Goal: Information Seeking & Learning: Learn about a topic

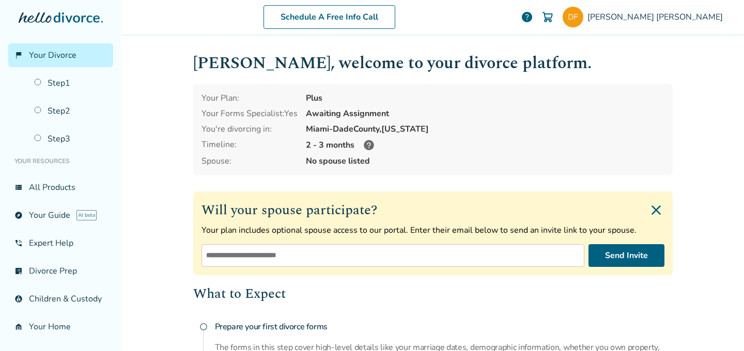
click at [364, 144] on icon at bounding box center [369, 145] width 10 height 10
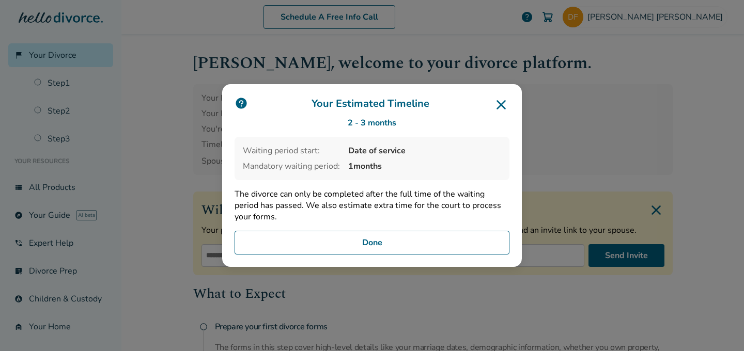
click at [402, 241] on button "Done" at bounding box center [372, 243] width 275 height 24
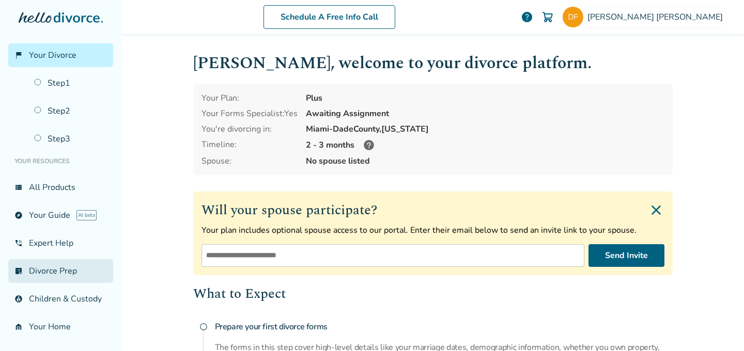
click at [67, 272] on link "list_alt_check Divorce Prep" at bounding box center [60, 271] width 105 height 24
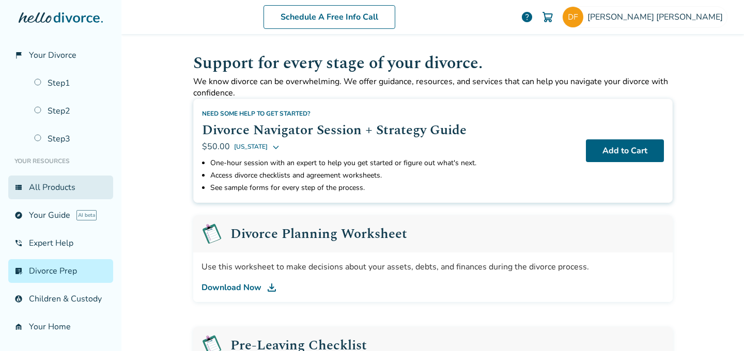
click at [62, 192] on link "view_list All Products" at bounding box center [60, 188] width 105 height 24
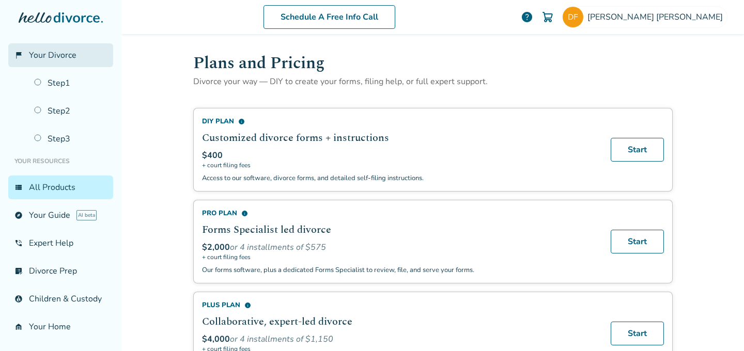
click at [64, 50] on span "Your Divorce" at bounding box center [53, 55] width 48 height 11
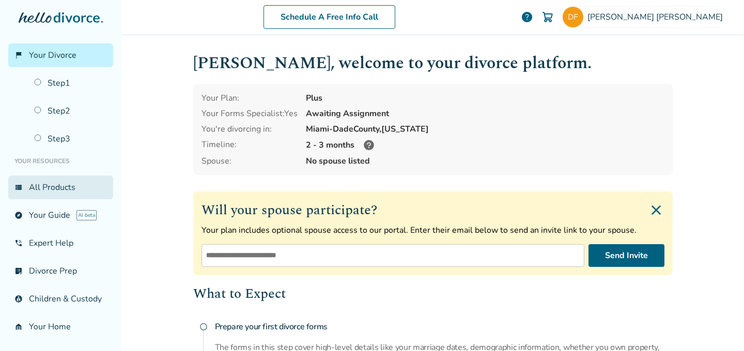
click at [48, 189] on link "view_list All Products" at bounding box center [60, 188] width 105 height 24
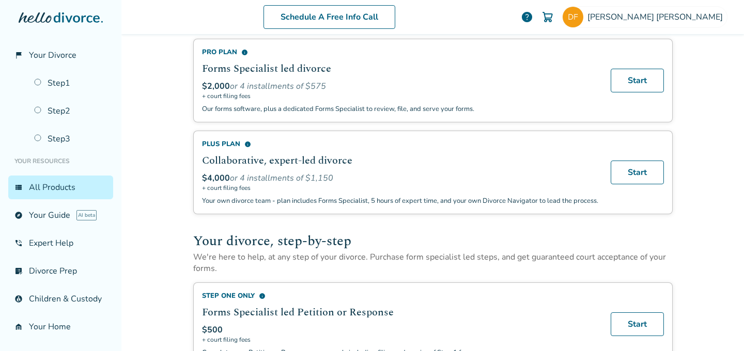
scroll to position [167, 0]
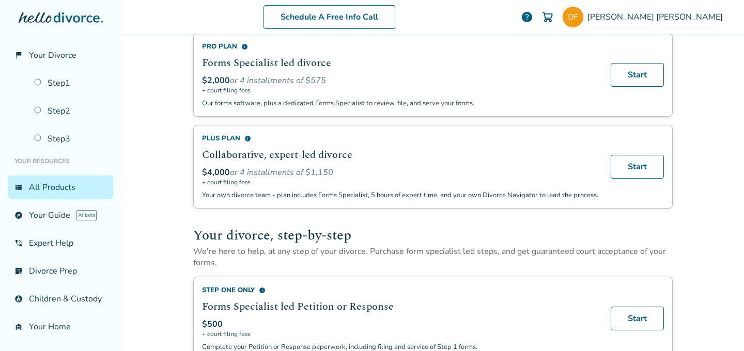
click at [228, 137] on div "Plus Plan info" at bounding box center [400, 138] width 396 height 9
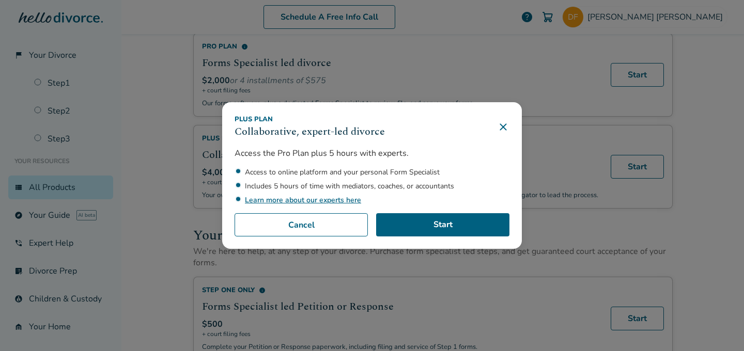
click at [320, 198] on link "Learn more about our experts here" at bounding box center [303, 200] width 116 height 10
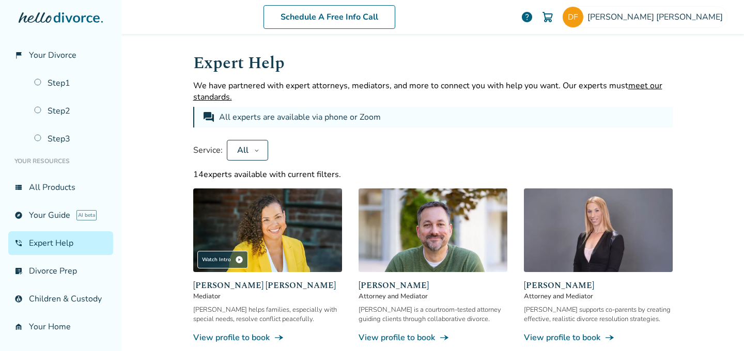
click at [533, 19] on span "help" at bounding box center [527, 17] width 12 height 12
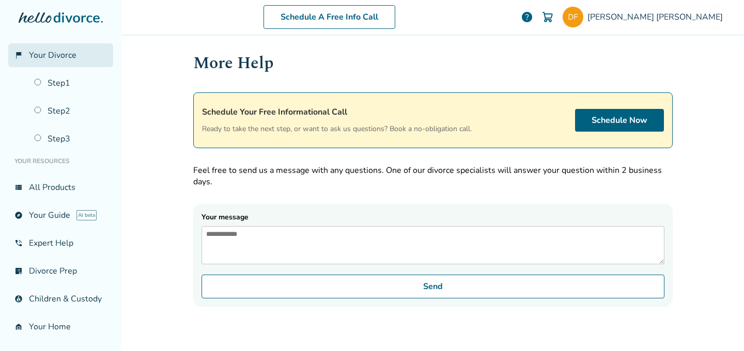
click at [52, 57] on span "Your Divorce" at bounding box center [53, 55] width 48 height 11
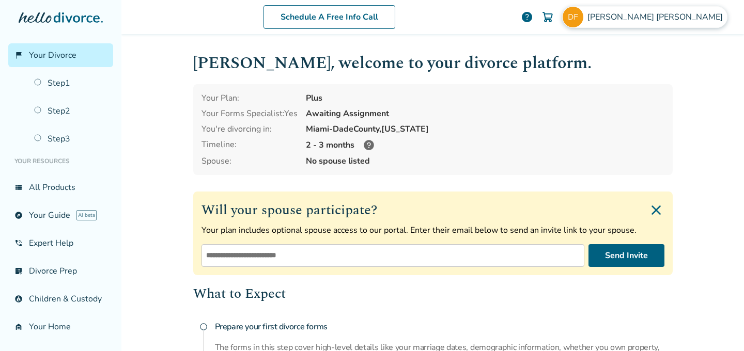
click at [677, 18] on span "[PERSON_NAME]" at bounding box center [658, 16] width 140 height 11
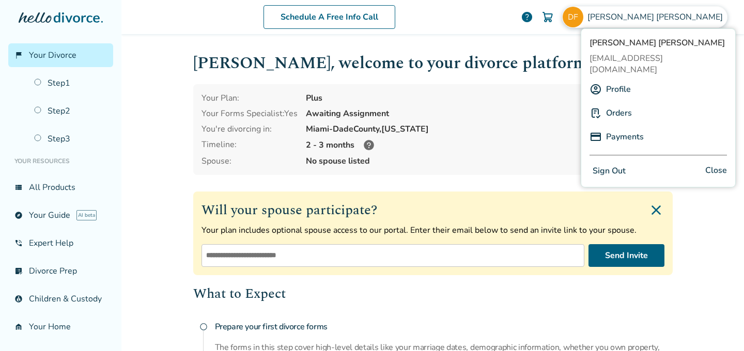
click at [628, 80] on link "Profile" at bounding box center [618, 90] width 25 height 20
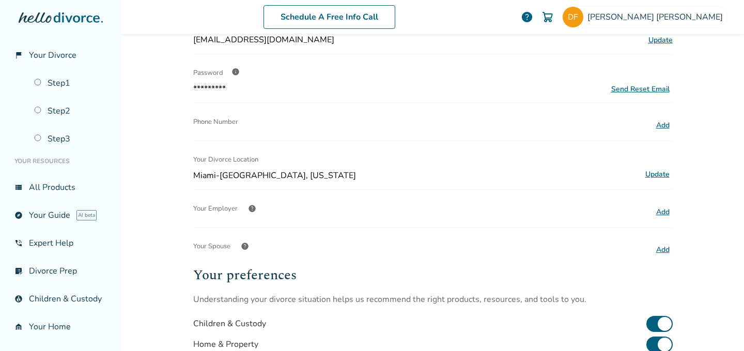
scroll to position [133, 0]
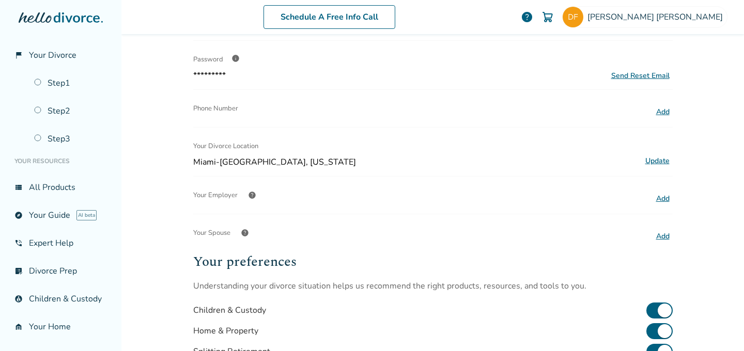
click at [654, 237] on button "Add" at bounding box center [663, 236] width 20 height 13
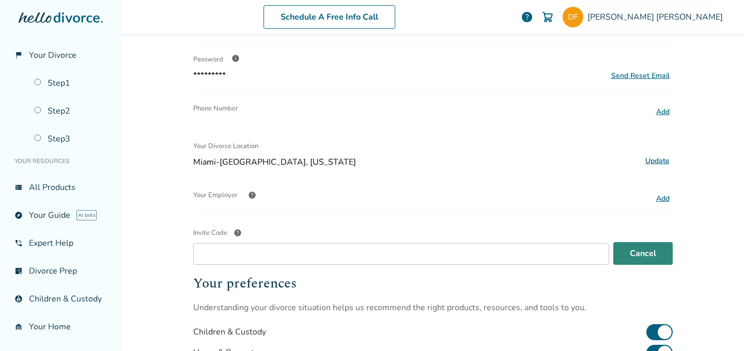
click at [614, 248] on button "Cancel" at bounding box center [643, 253] width 59 height 23
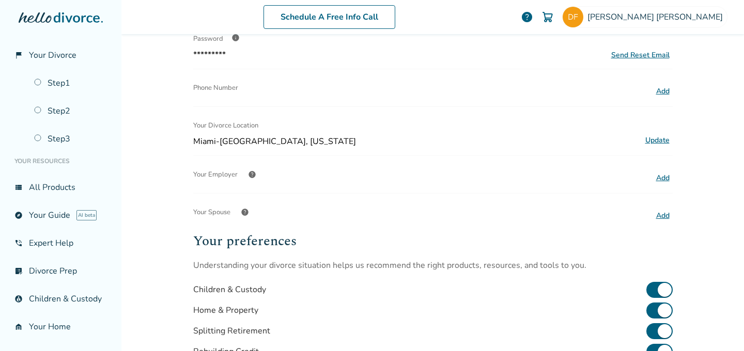
scroll to position [0, 0]
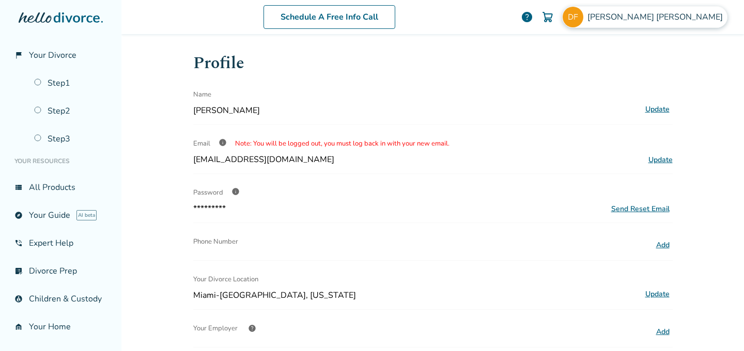
click at [687, 21] on span "[PERSON_NAME]" at bounding box center [658, 16] width 140 height 11
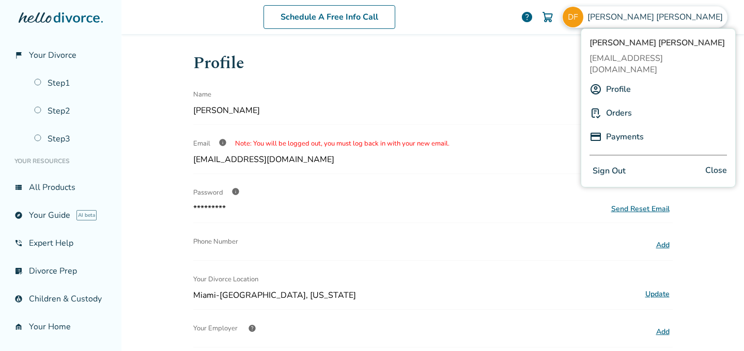
click at [624, 103] on link "Orders" at bounding box center [619, 113] width 26 height 20
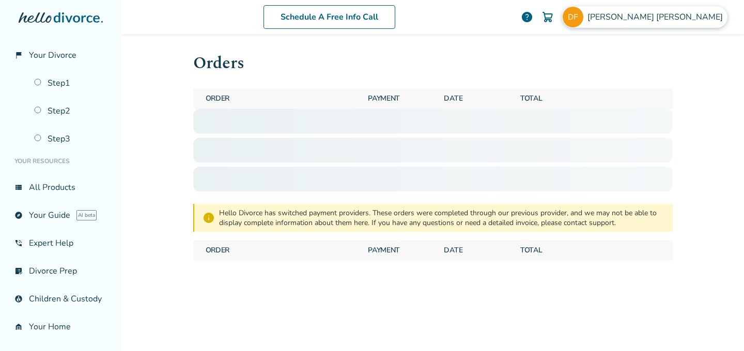
click at [660, 17] on span "[PERSON_NAME]" at bounding box center [658, 16] width 140 height 11
click at [429, 40] on div "Orders Order Payment Date Total info Hello Divorce has switched payment provide…" at bounding box center [433, 191] width 496 height 314
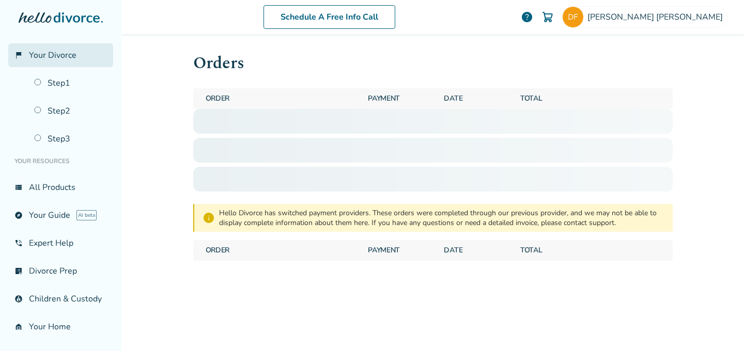
click at [58, 59] on span "Your Divorce" at bounding box center [53, 55] width 48 height 11
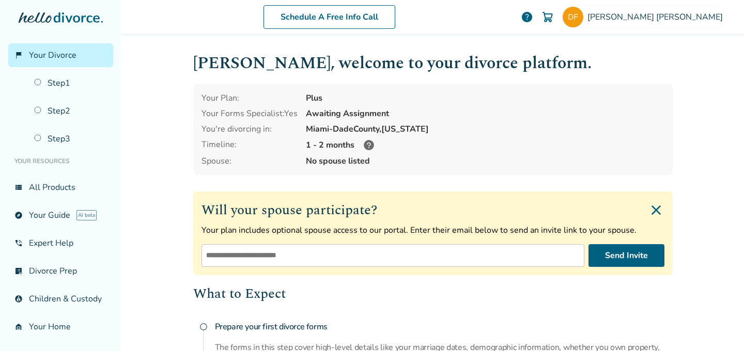
click at [306, 101] on div "Plus" at bounding box center [485, 98] width 359 height 11
click at [343, 113] on div "Awaiting Assignment" at bounding box center [485, 113] width 359 height 11
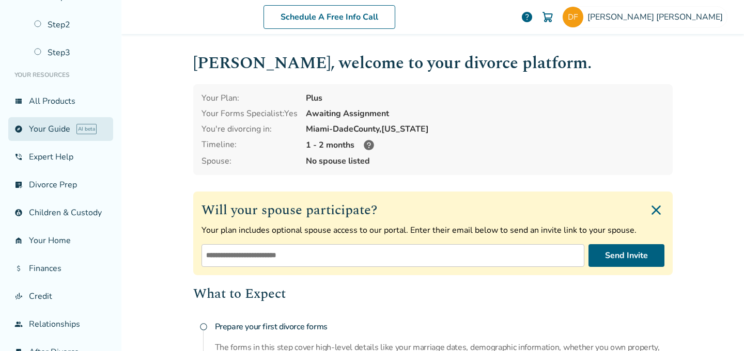
scroll to position [147, 0]
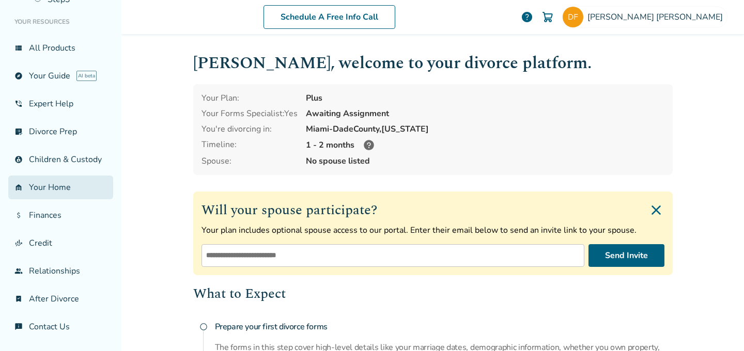
click at [47, 194] on link "garage_home Your Home" at bounding box center [60, 188] width 105 height 24
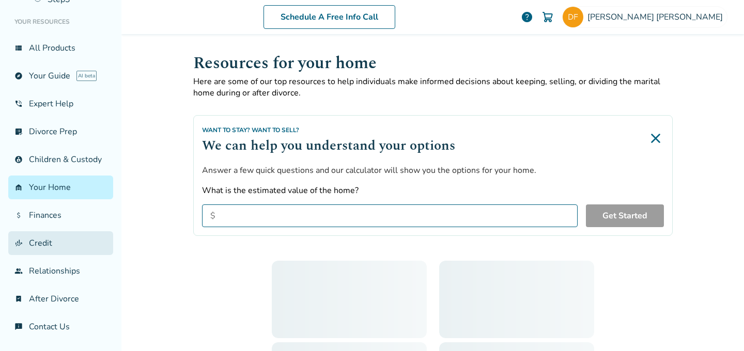
click at [63, 237] on link "finance_mode Credit" at bounding box center [60, 244] width 105 height 24
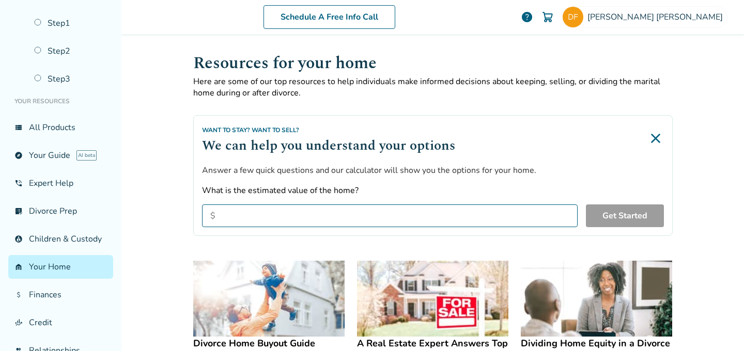
scroll to position [147, 0]
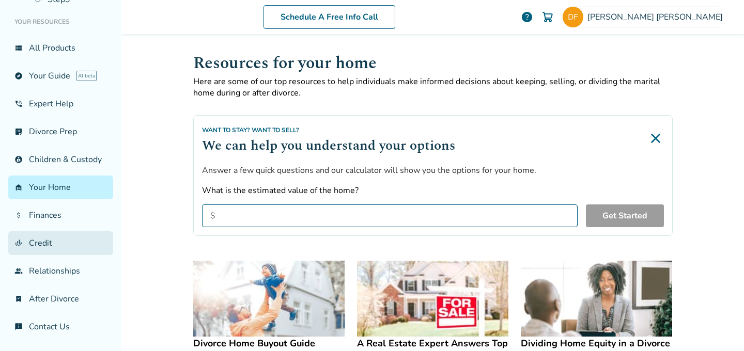
click at [39, 244] on link "finance_mode Credit" at bounding box center [60, 244] width 105 height 24
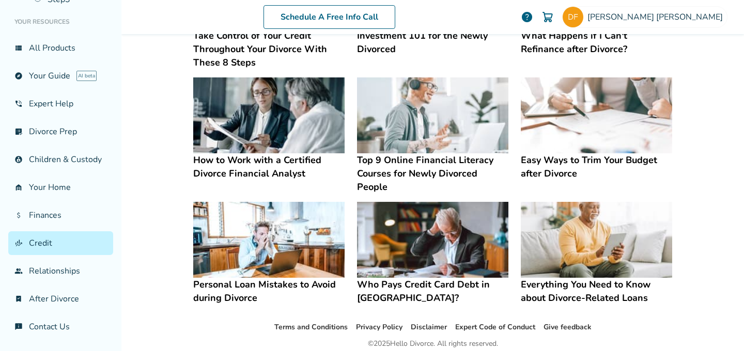
scroll to position [274, 0]
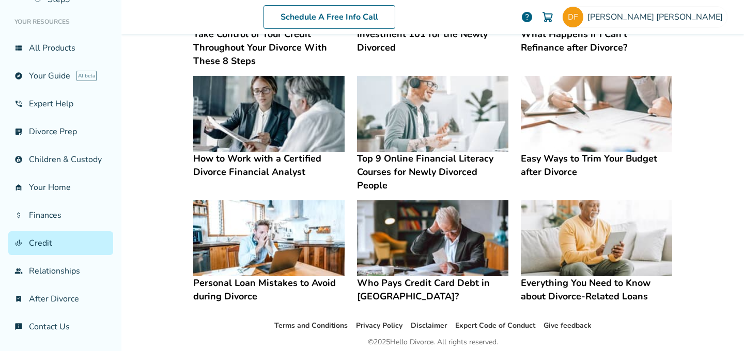
click at [382, 283] on h4 "Who Pays Credit Card Debt in Divorce?" at bounding box center [432, 290] width 151 height 27
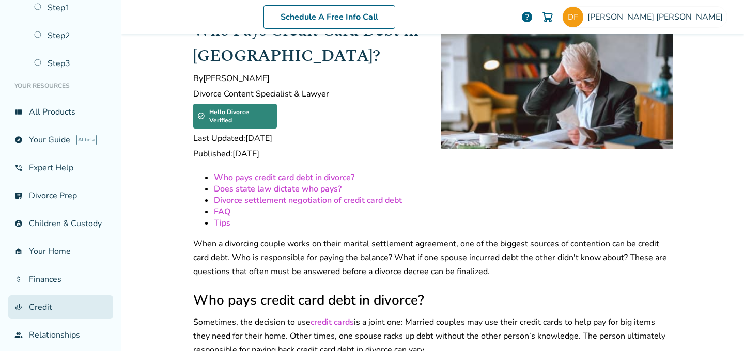
scroll to position [72, 0]
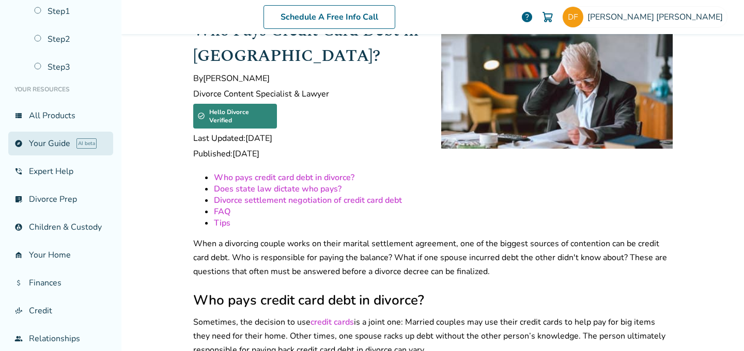
click at [55, 144] on link "explore Your Guide AI beta" at bounding box center [60, 144] width 105 height 24
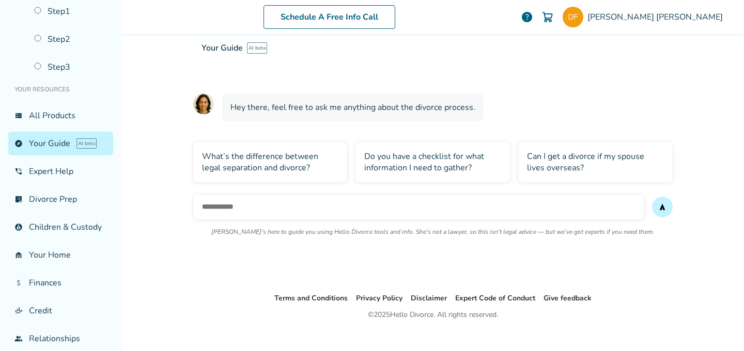
scroll to position [57, 0]
click at [211, 210] on input "text" at bounding box center [418, 206] width 451 height 25
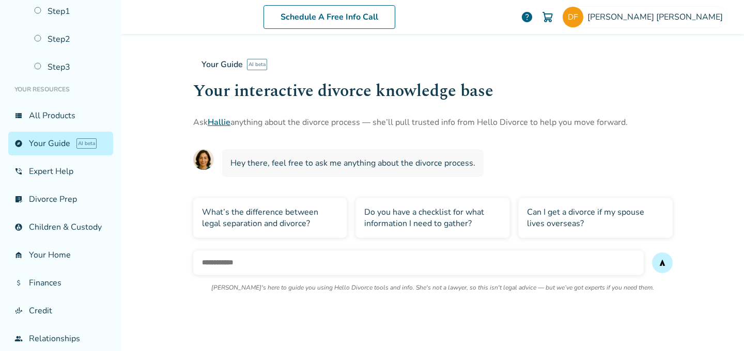
click at [215, 262] on input "text" at bounding box center [418, 263] width 451 height 25
type input "**********"
click at [652, 253] on button "send" at bounding box center [662, 263] width 21 height 21
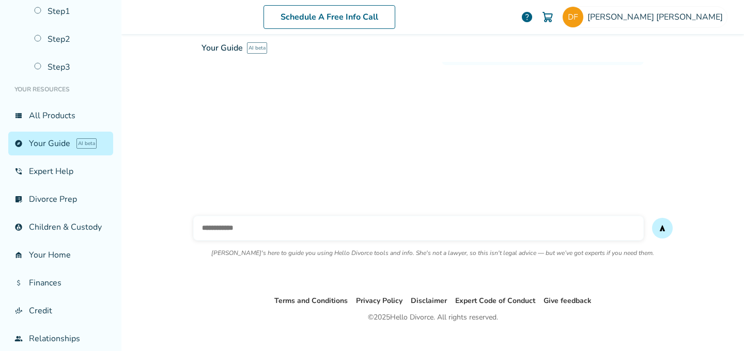
scroll to position [161, 0]
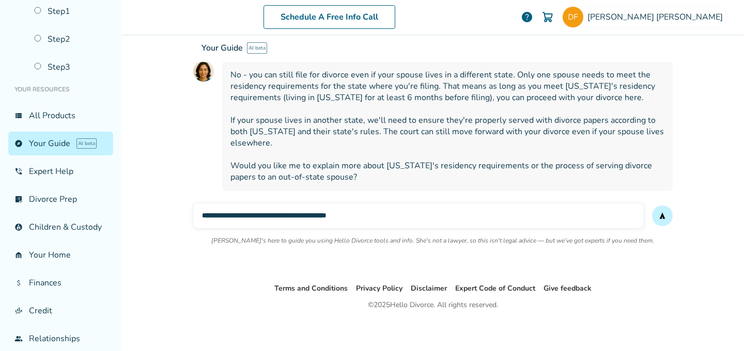
type input "**********"
click at [652, 206] on button "send" at bounding box center [662, 216] width 21 height 21
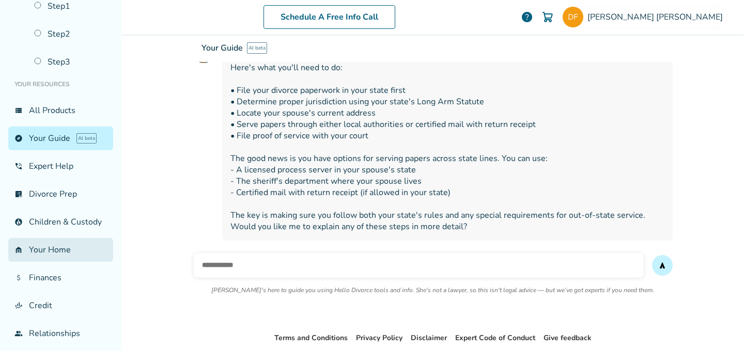
scroll to position [65, 0]
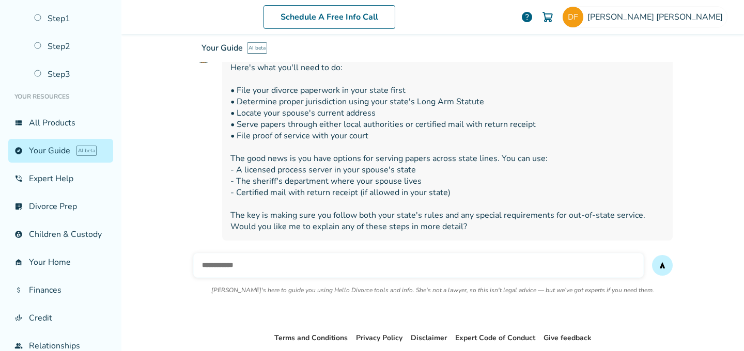
click at [256, 253] on input "text" at bounding box center [418, 265] width 451 height 25
click at [248, 265] on input "text" at bounding box center [418, 265] width 451 height 25
type input "*"
type input "**********"
click at [652, 255] on button "send" at bounding box center [662, 265] width 21 height 21
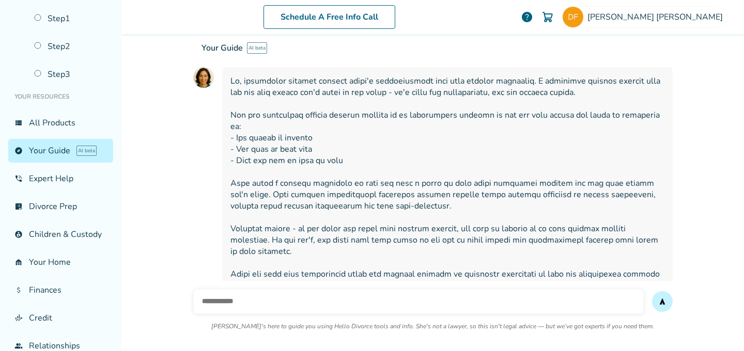
scroll to position [574, 0]
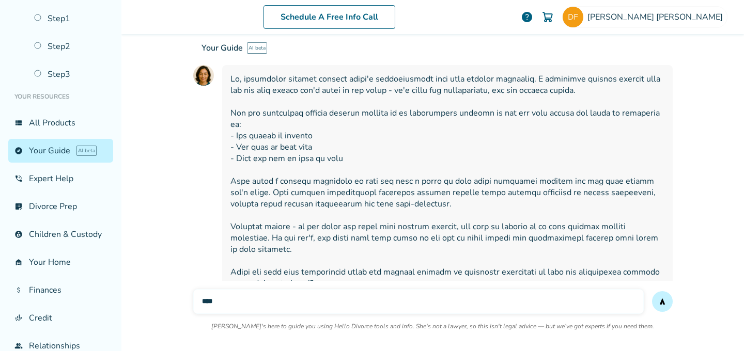
type input "****"
click at [652, 292] on button "send" at bounding box center [662, 302] width 21 height 21
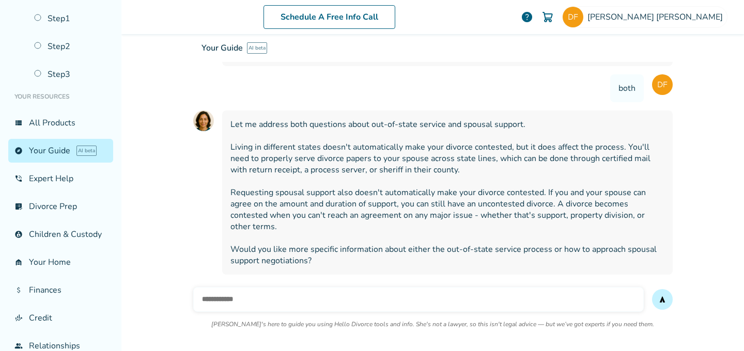
scroll to position [813, 0]
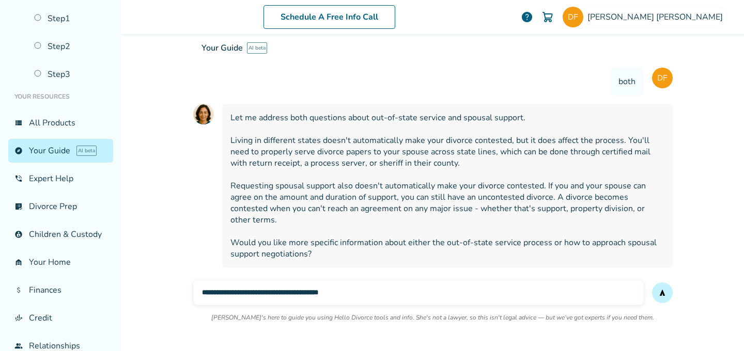
type input "**********"
click at [652, 283] on button "send" at bounding box center [662, 293] width 21 height 21
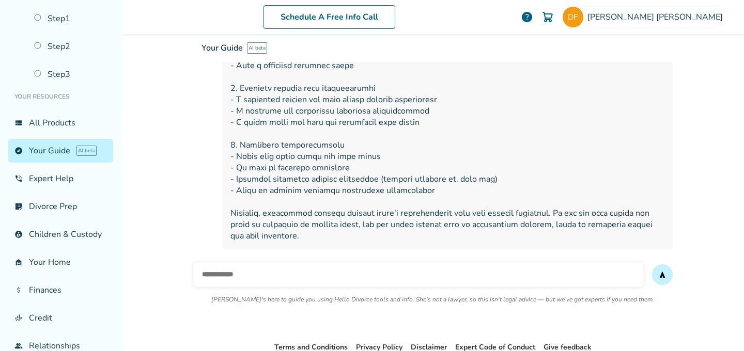
scroll to position [1292, 0]
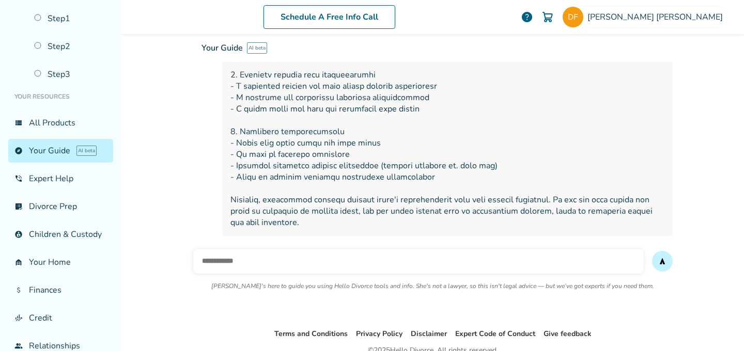
click at [198, 190] on div at bounding box center [433, 35] width 480 height 403
click at [207, 249] on input "text" at bounding box center [418, 261] width 451 height 25
type input "**********"
click at [652, 251] on button "send" at bounding box center [662, 261] width 21 height 21
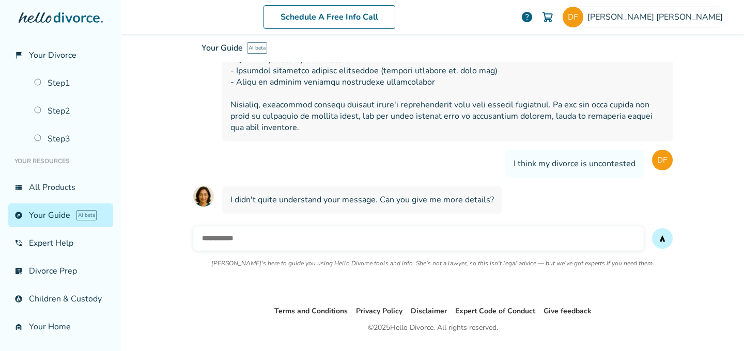
scroll to position [2, 0]
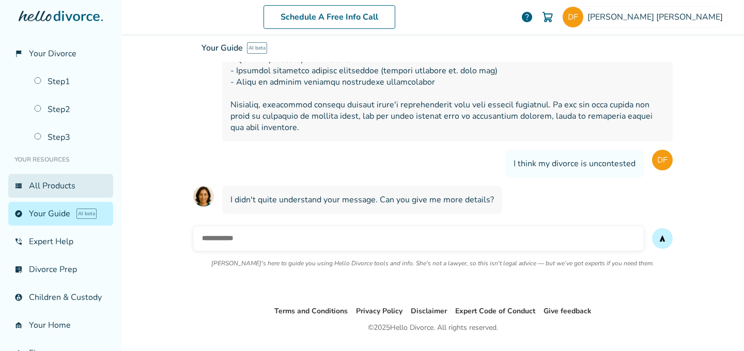
click at [51, 189] on link "view_list All Products" at bounding box center [60, 186] width 105 height 24
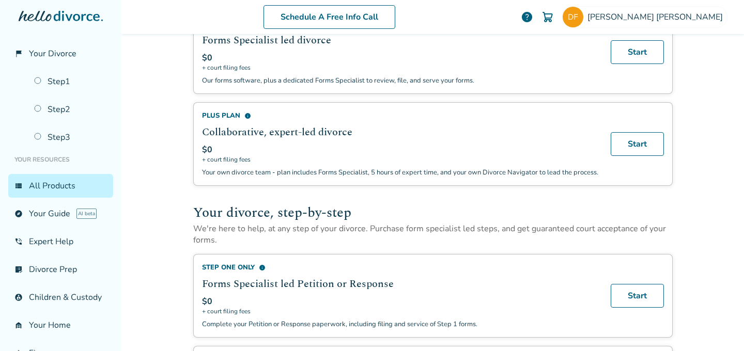
scroll to position [196, 0]
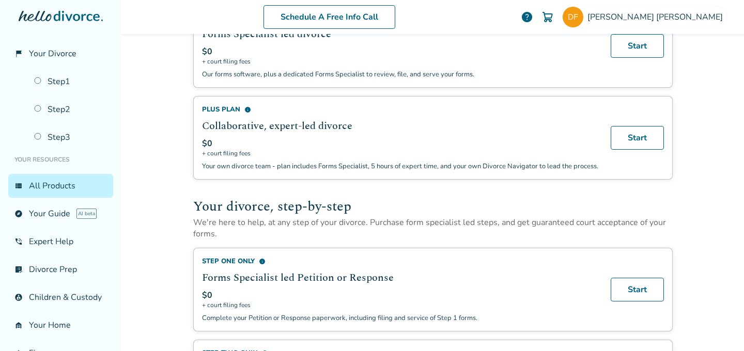
click at [244, 106] on span "info" at bounding box center [247, 109] width 7 height 7
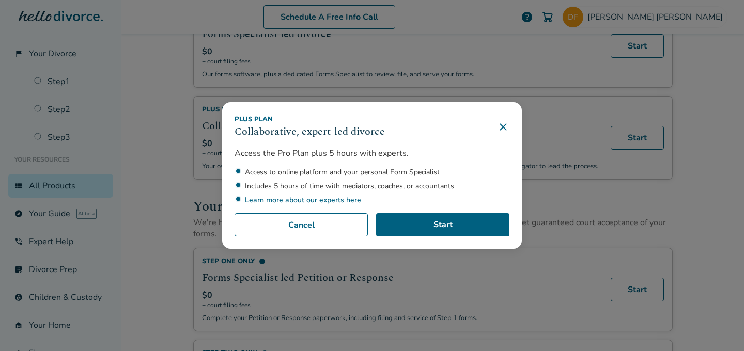
click at [504, 127] on icon at bounding box center [503, 127] width 12 height 12
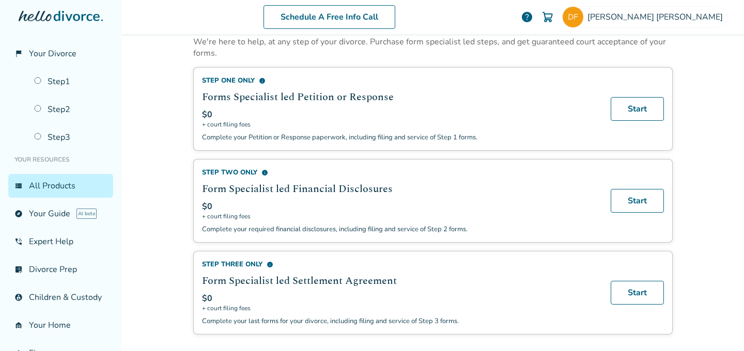
scroll to position [347, 0]
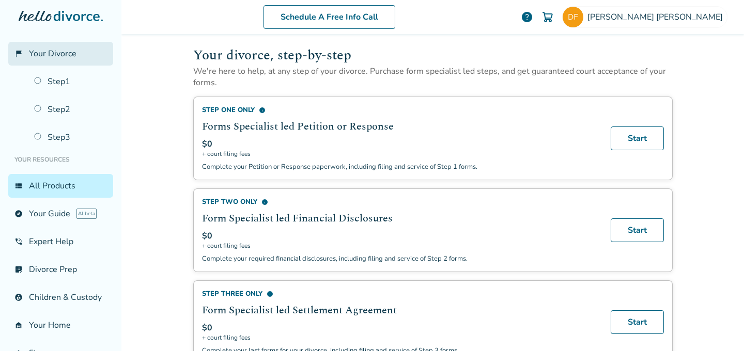
click at [69, 53] on span "Your Divorce" at bounding box center [53, 53] width 48 height 11
